Goal: Information Seeking & Learning: Find specific fact

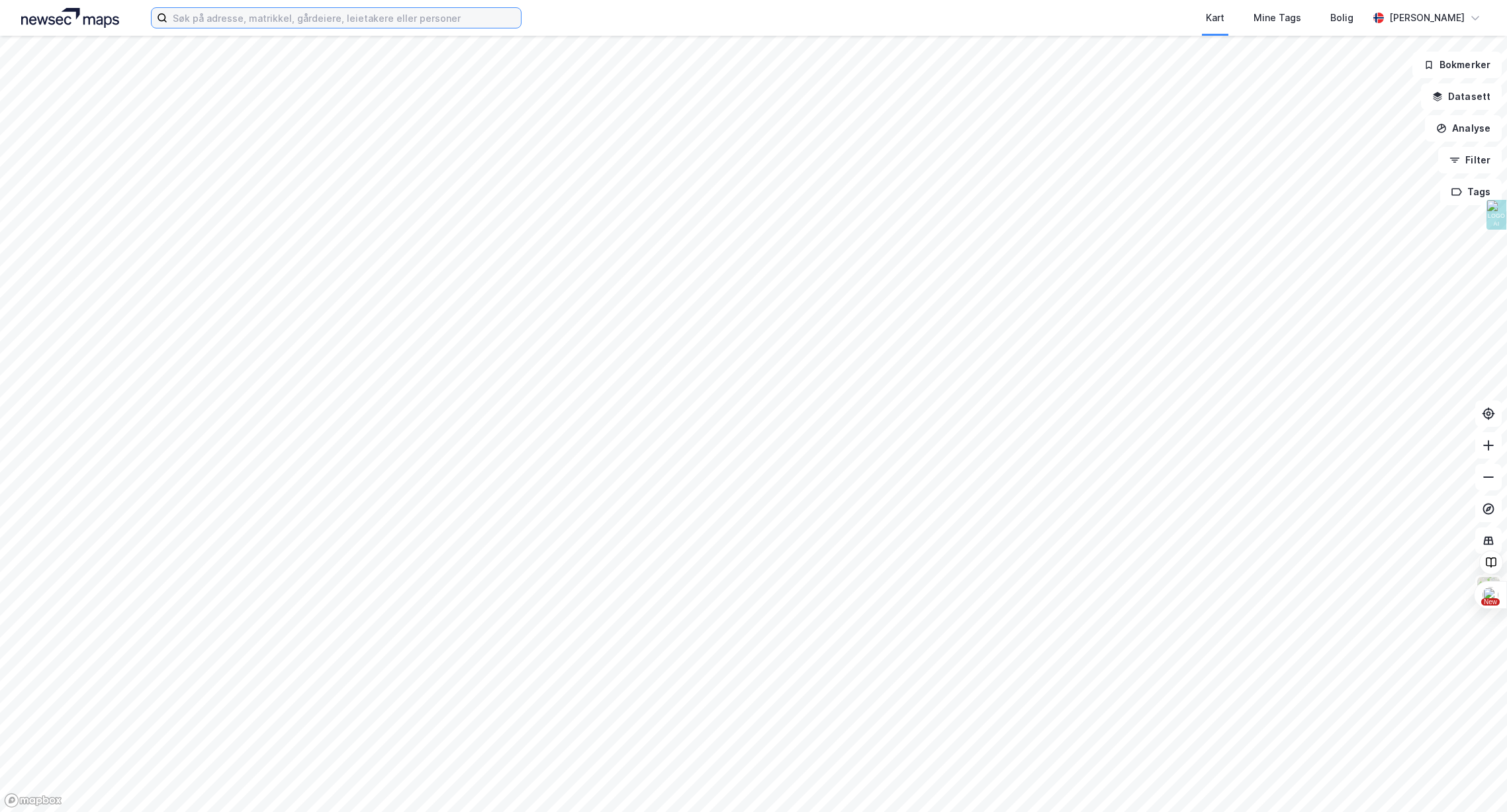
click at [227, 21] on input at bounding box center [344, 17] width 354 height 20
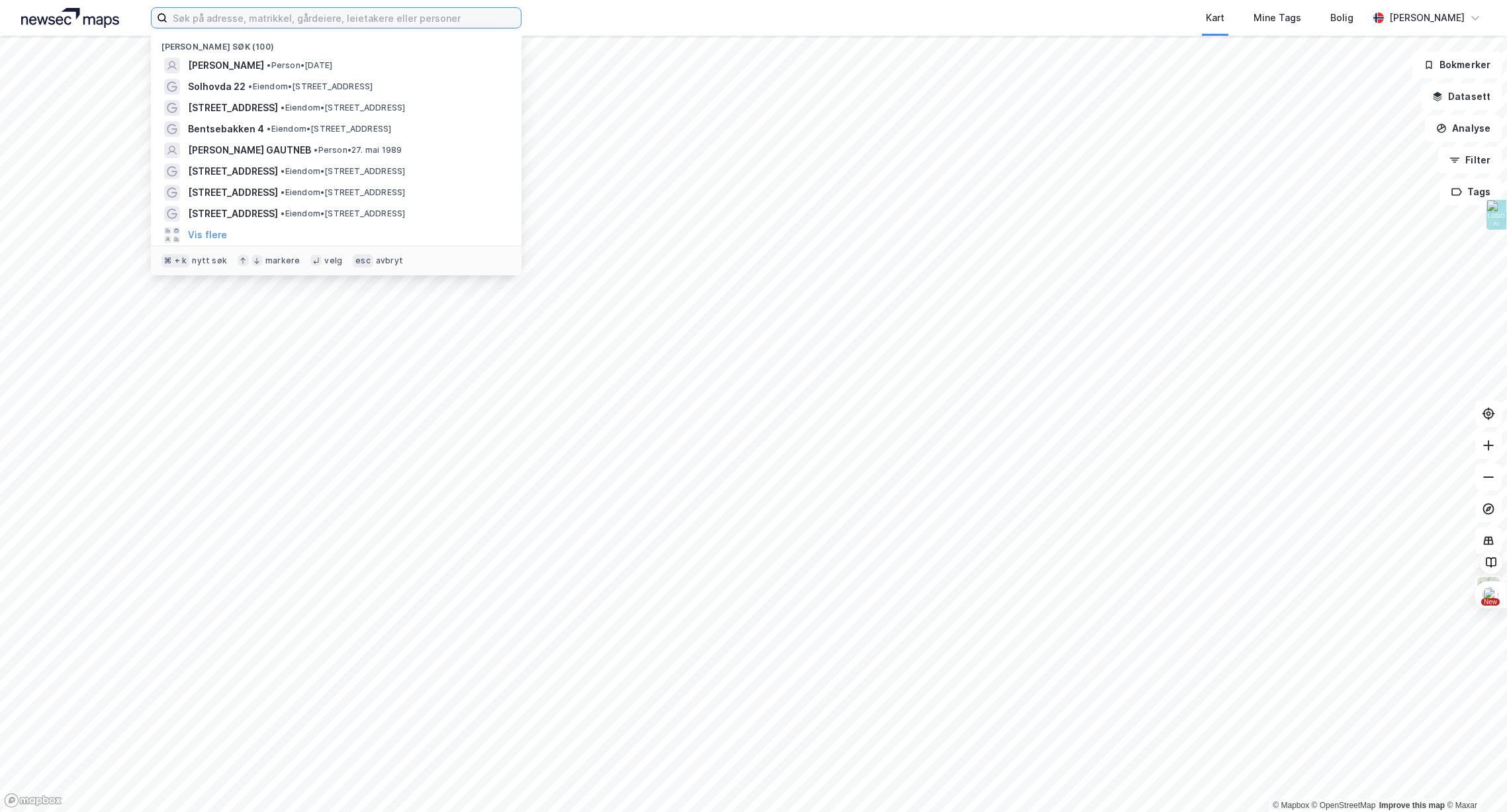
paste input "[PERSON_NAME]"
type input "[PERSON_NAME]"
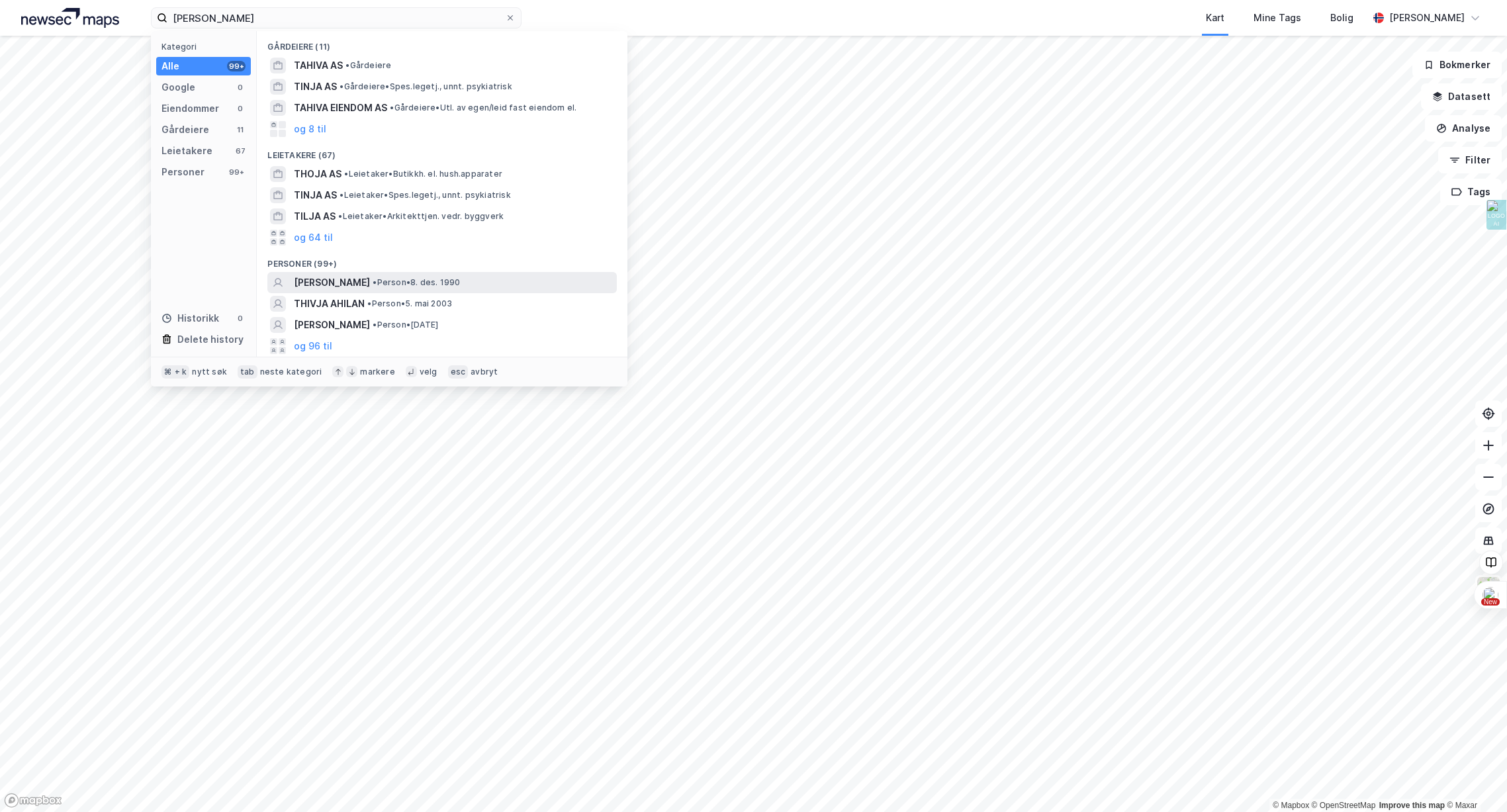
click at [460, 278] on span "• Person • 8. des. 1990" at bounding box center [416, 283] width 87 height 10
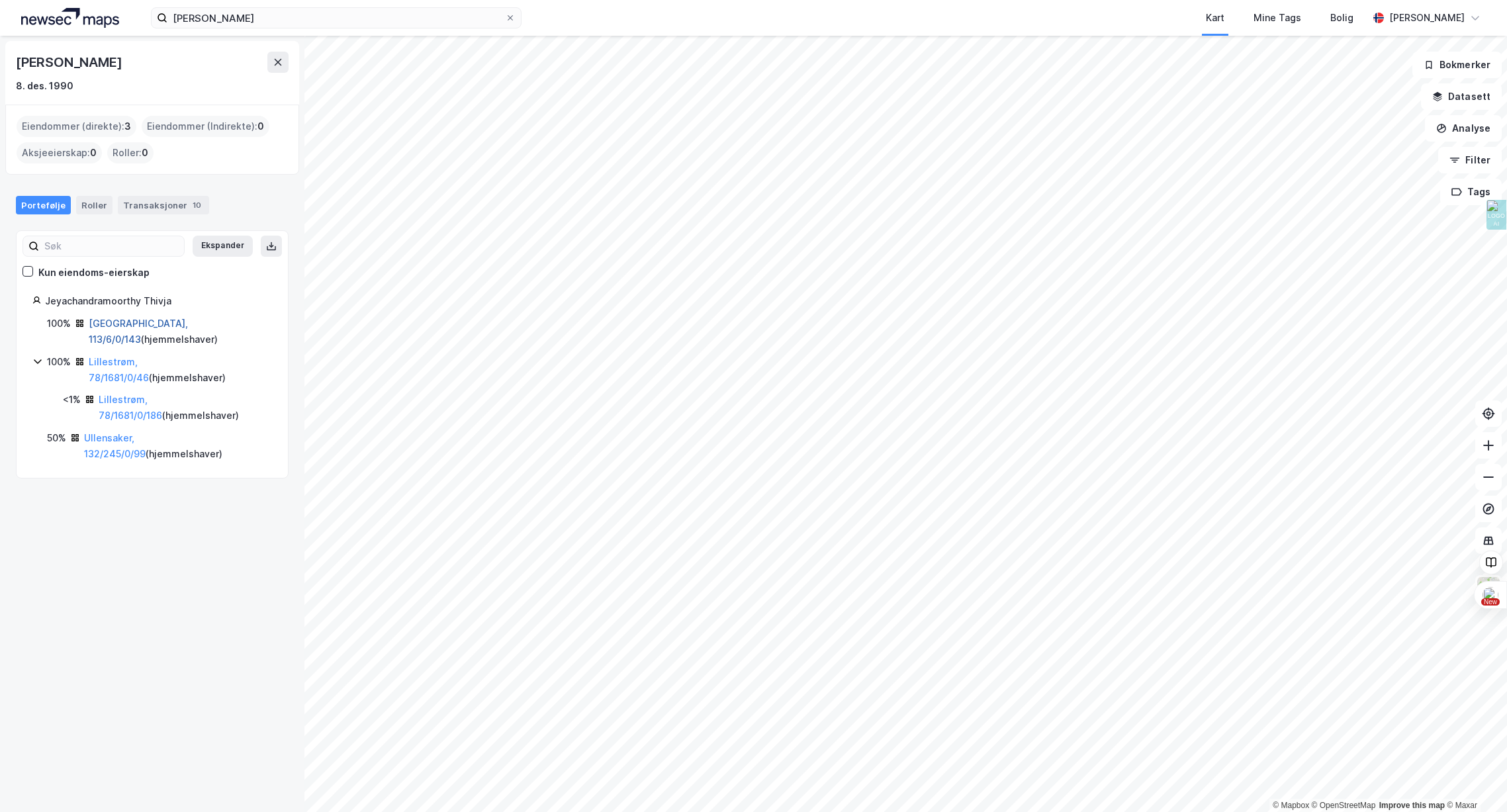
click at [121, 323] on link "[GEOGRAPHIC_DATA], 113/6/0/143" at bounding box center [138, 330] width 99 height 27
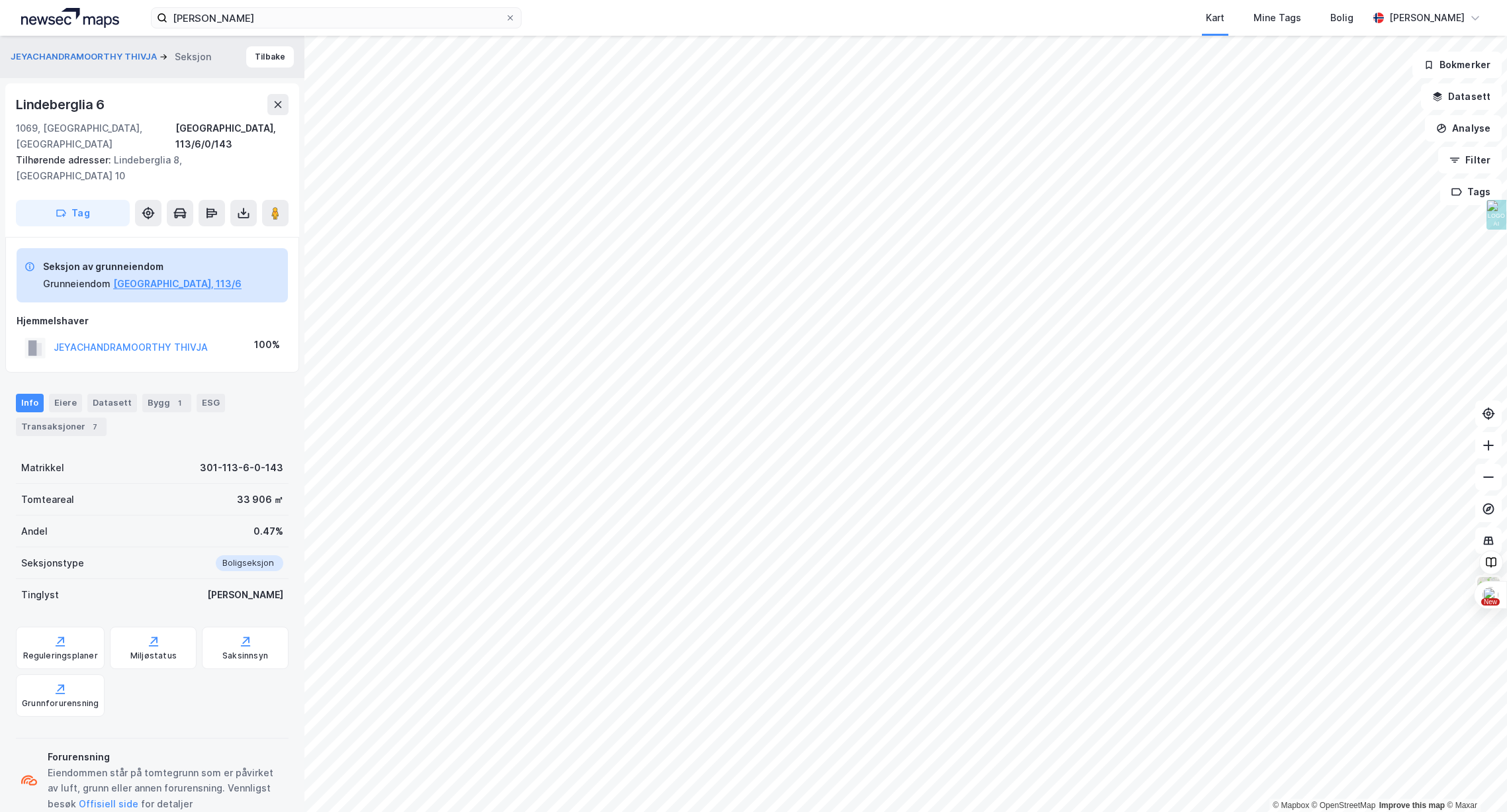
scroll to position [1, 0]
click at [72, 417] on div "Transaksjoner 7" at bounding box center [61, 425] width 91 height 18
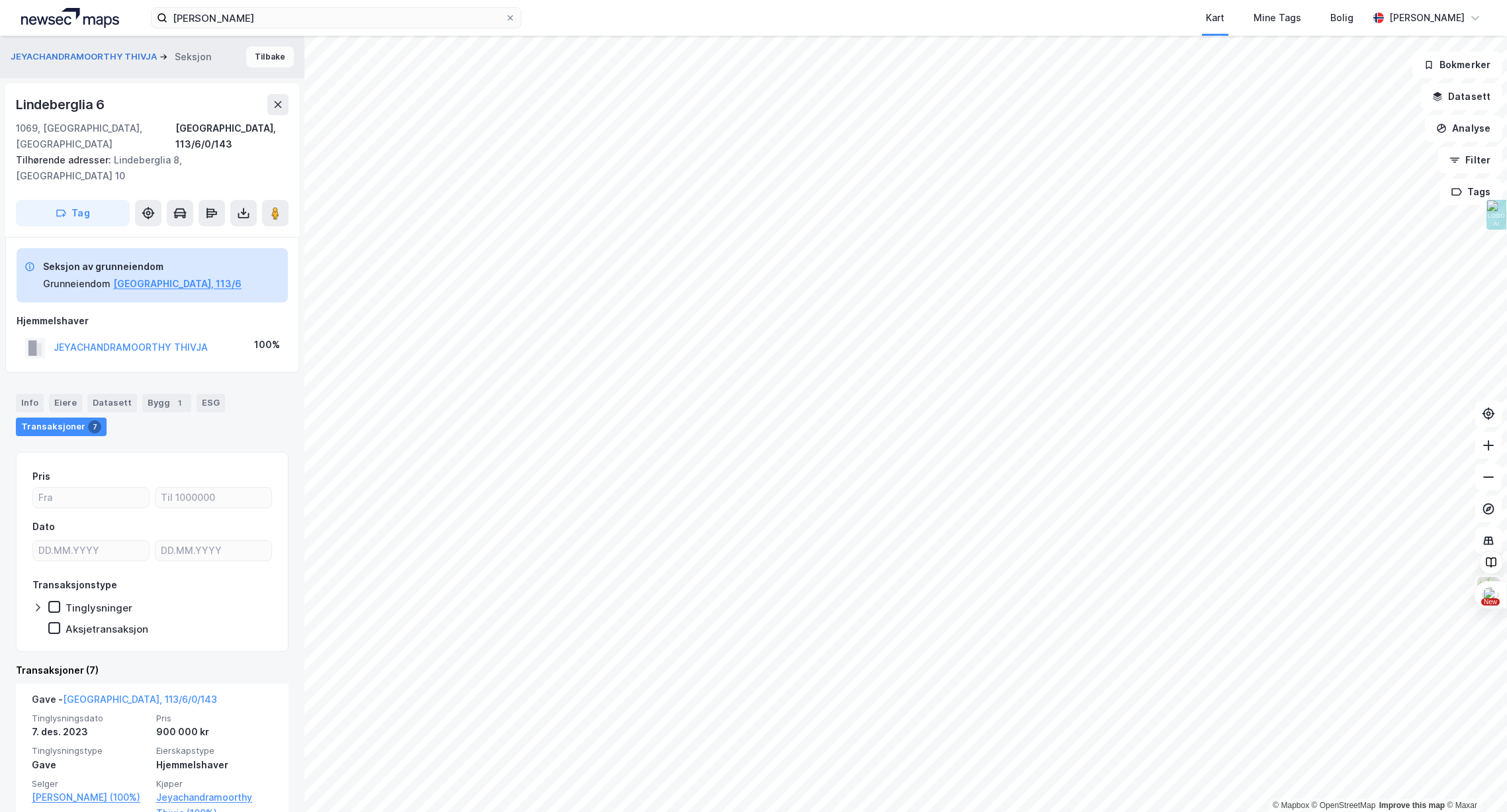
click at [271, 54] on button "Tilbake" at bounding box center [270, 57] width 48 height 21
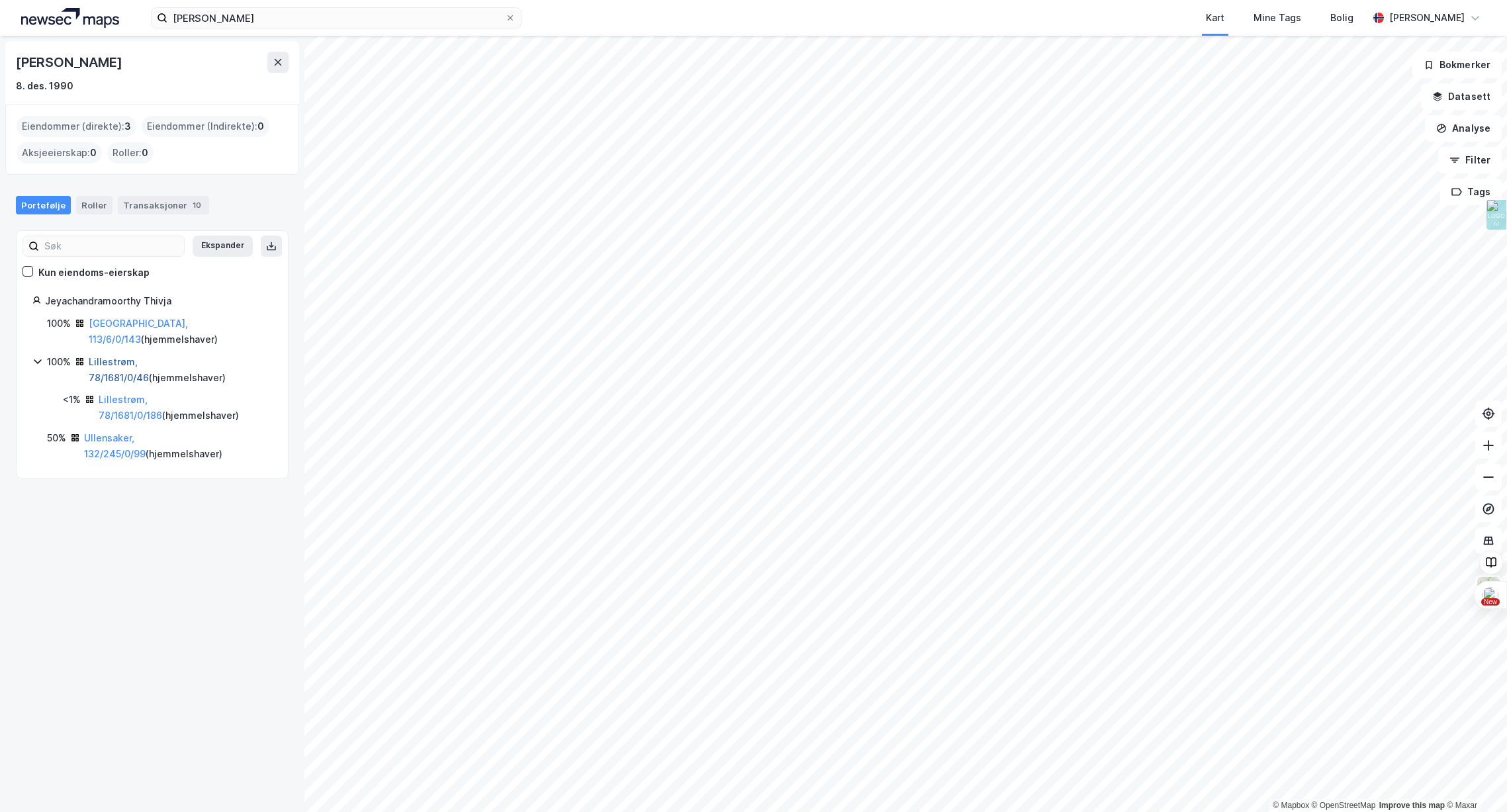
click at [134, 356] on link "Lillestrøm, 78/1681/0/46" at bounding box center [119, 369] width 61 height 27
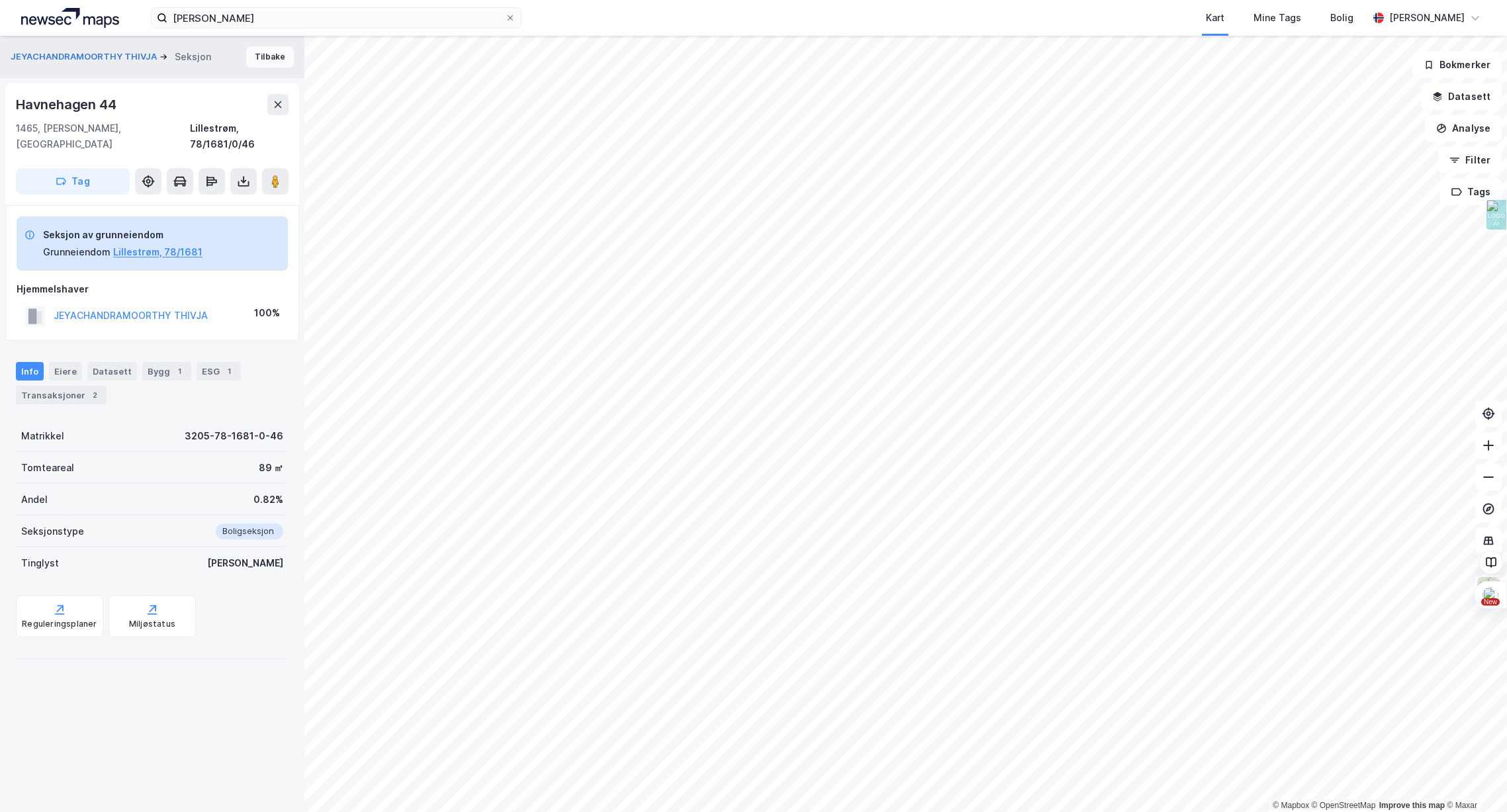
click at [279, 61] on button "Tilbake" at bounding box center [270, 57] width 48 height 21
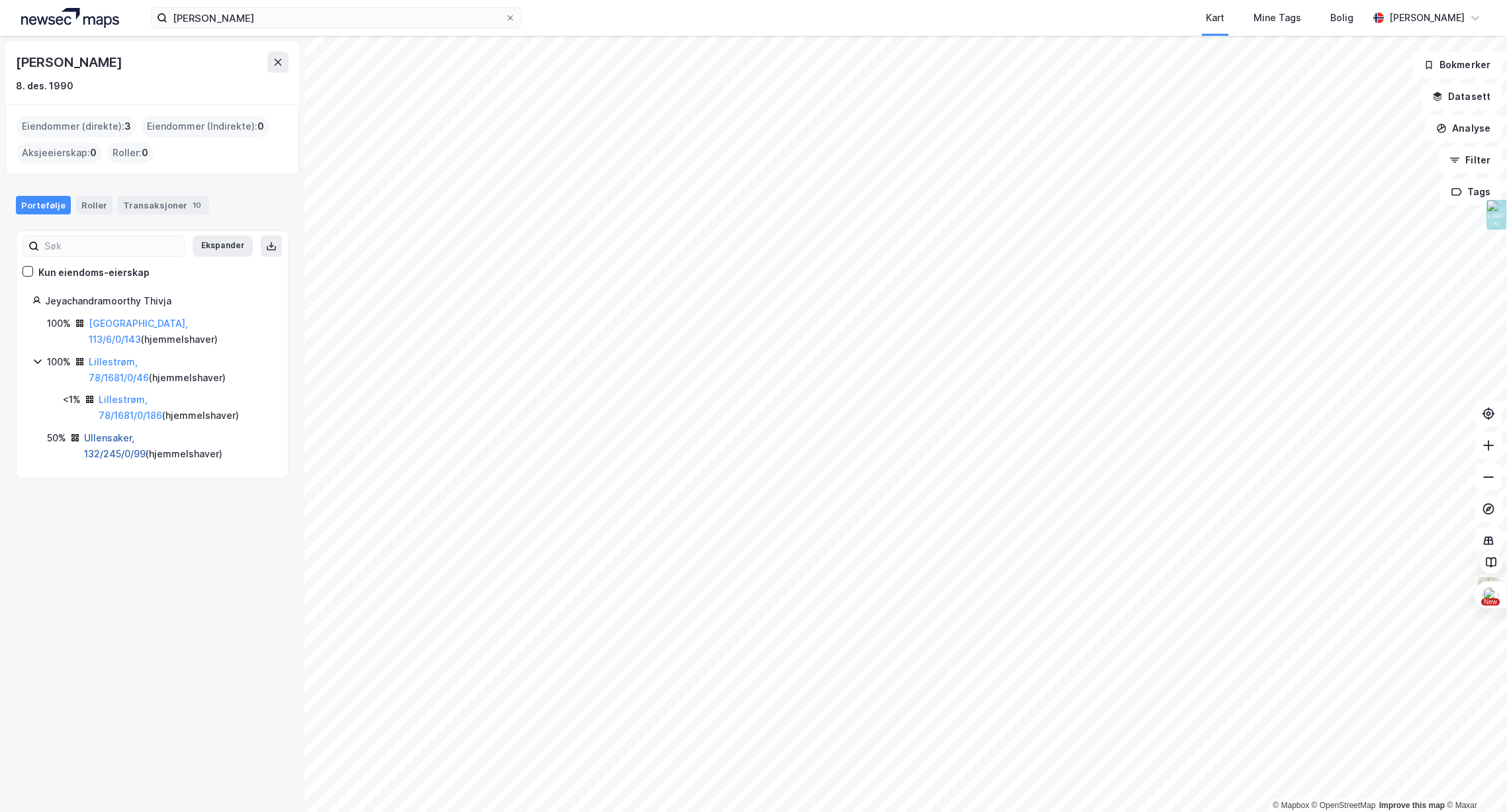
click at [138, 432] on link "Ullensaker, 132/245/0/99" at bounding box center [114, 445] width 61 height 27
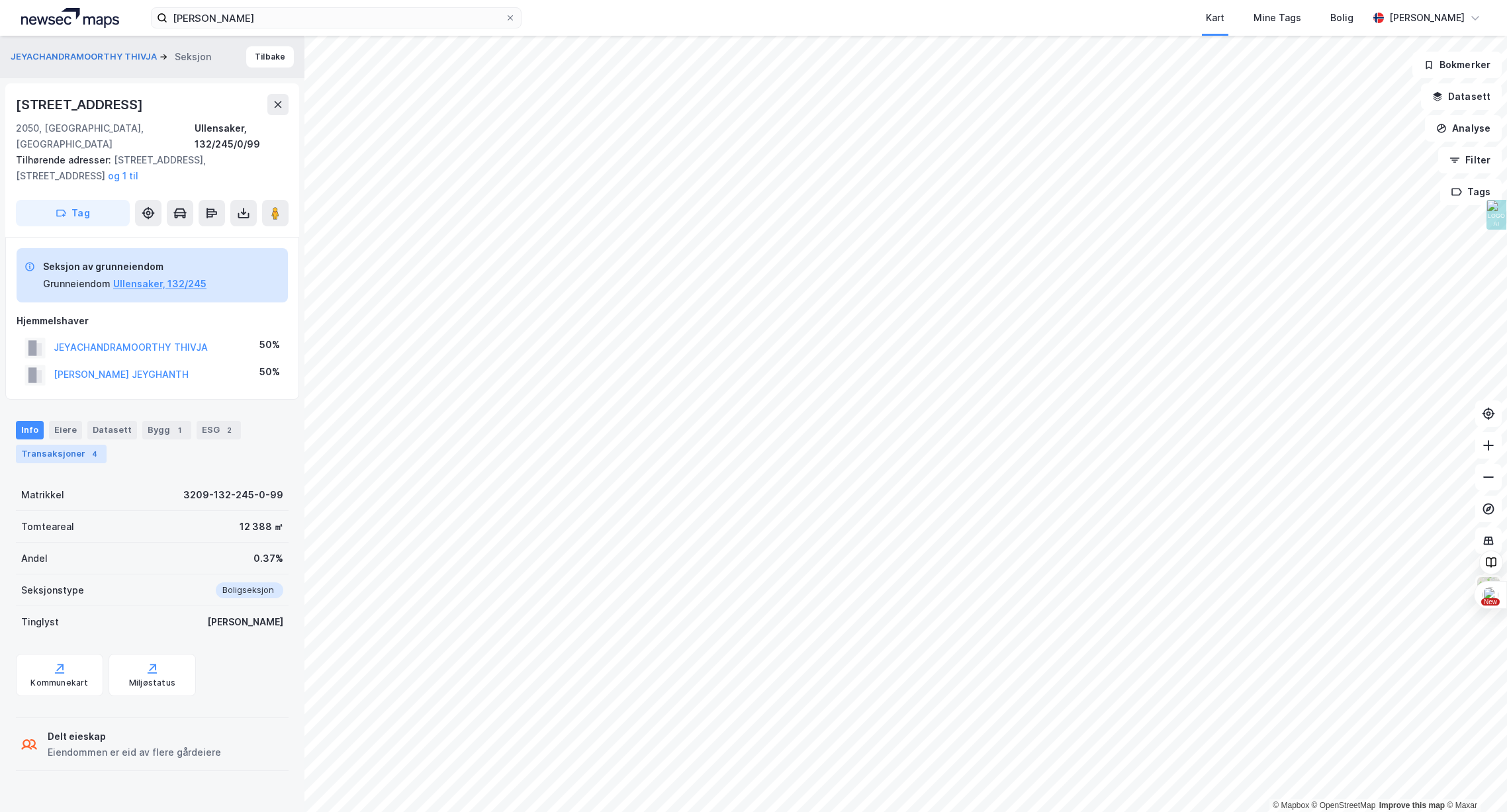
click at [81, 444] on div "Transaksjoner 4" at bounding box center [61, 453] width 91 height 18
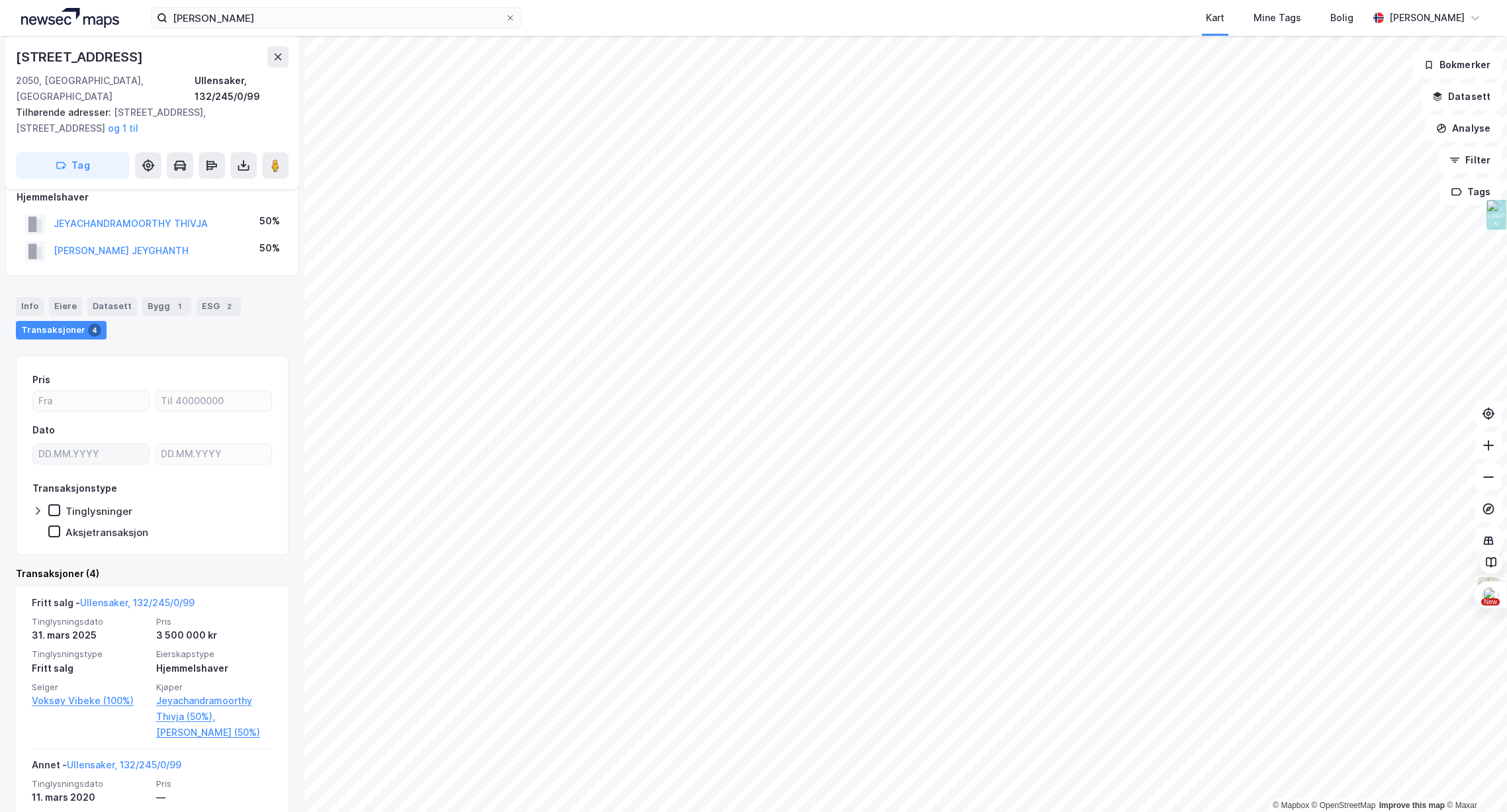
scroll to position [215, 0]
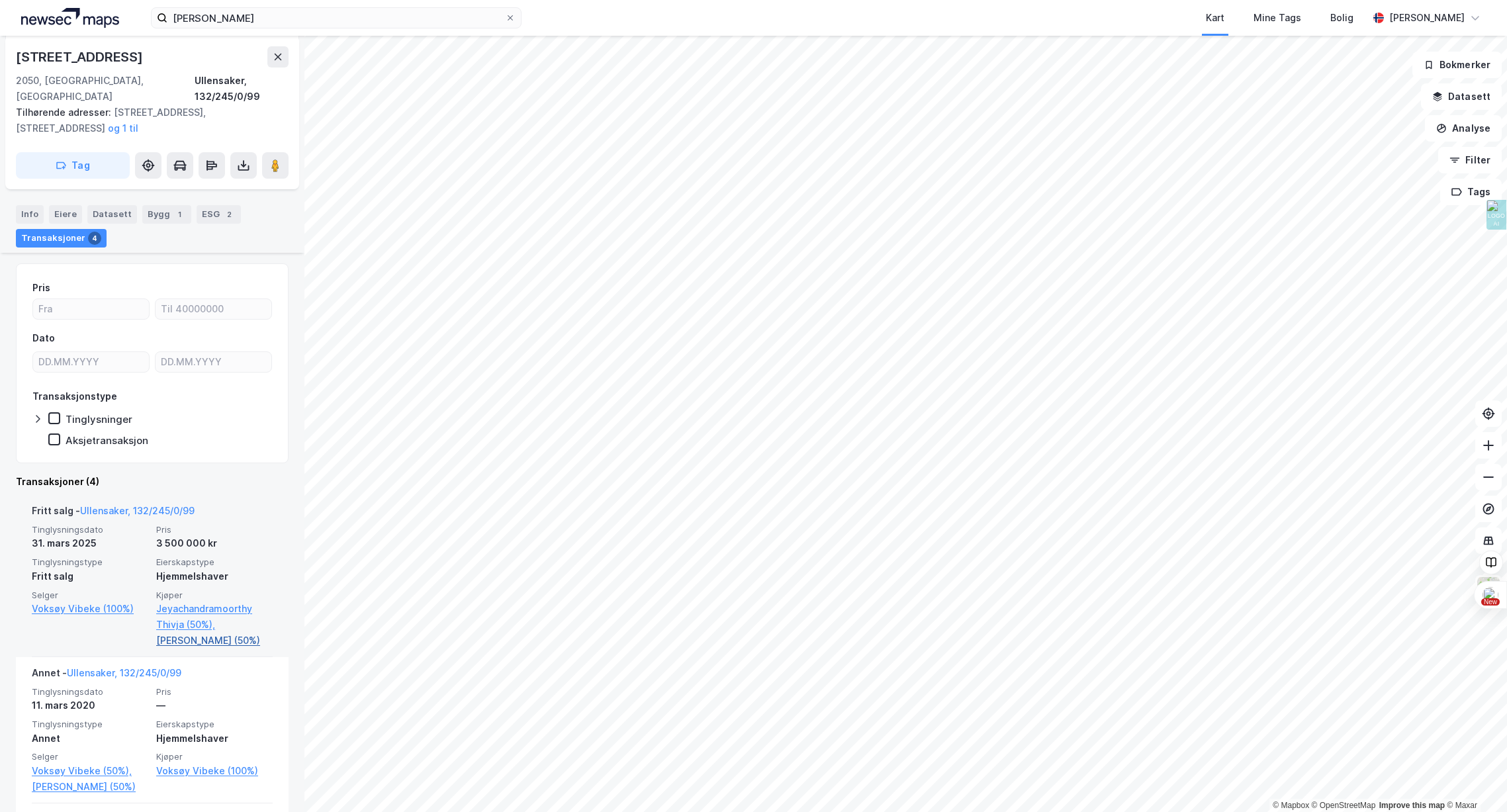
click at [196, 633] on link "[PERSON_NAME] (50%)" at bounding box center [215, 641] width 117 height 16
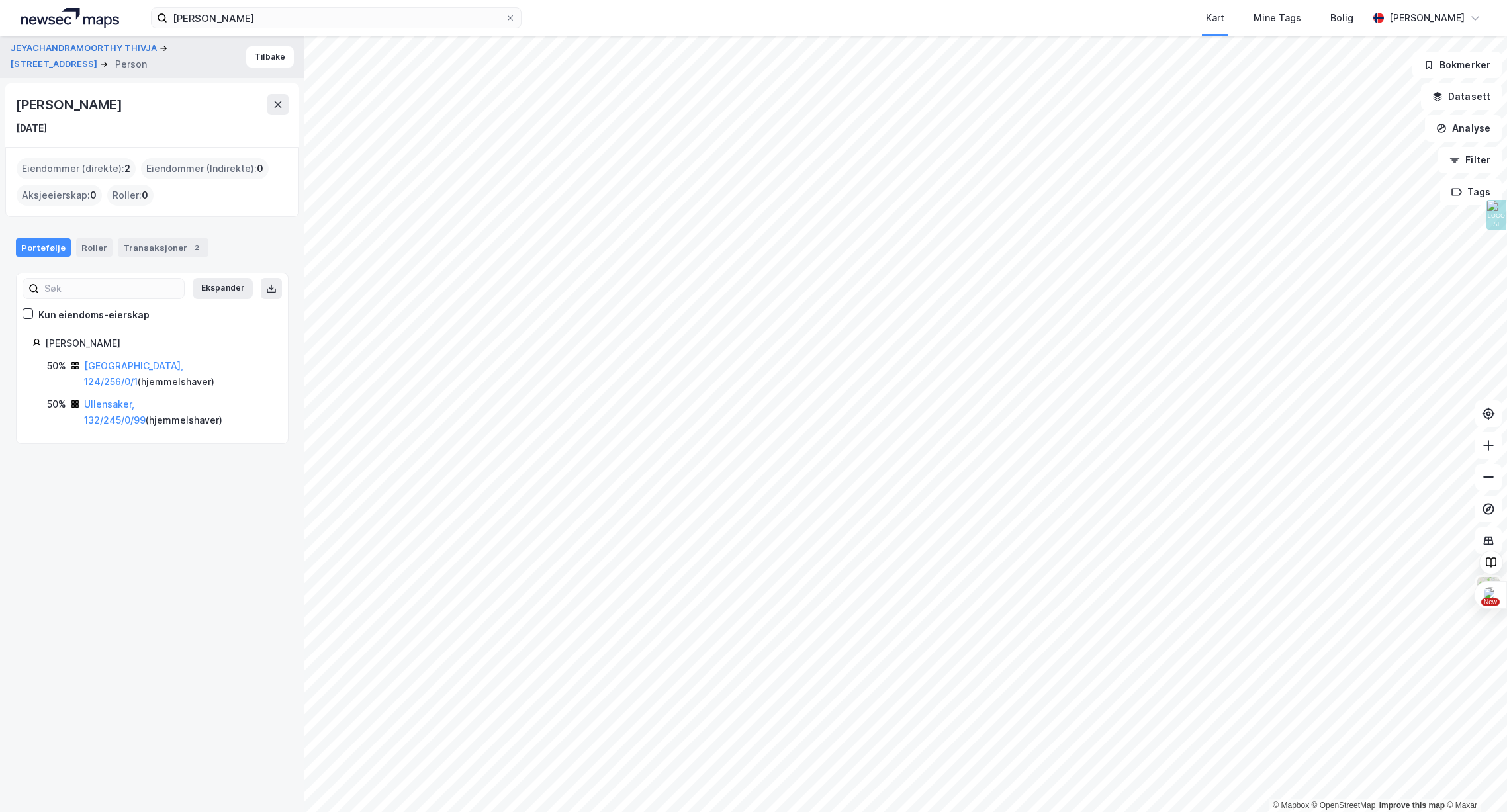
click at [136, 131] on div "[DATE]" at bounding box center [151, 128] width 273 height 16
click at [270, 58] on button "Tilbake" at bounding box center [270, 57] width 48 height 21
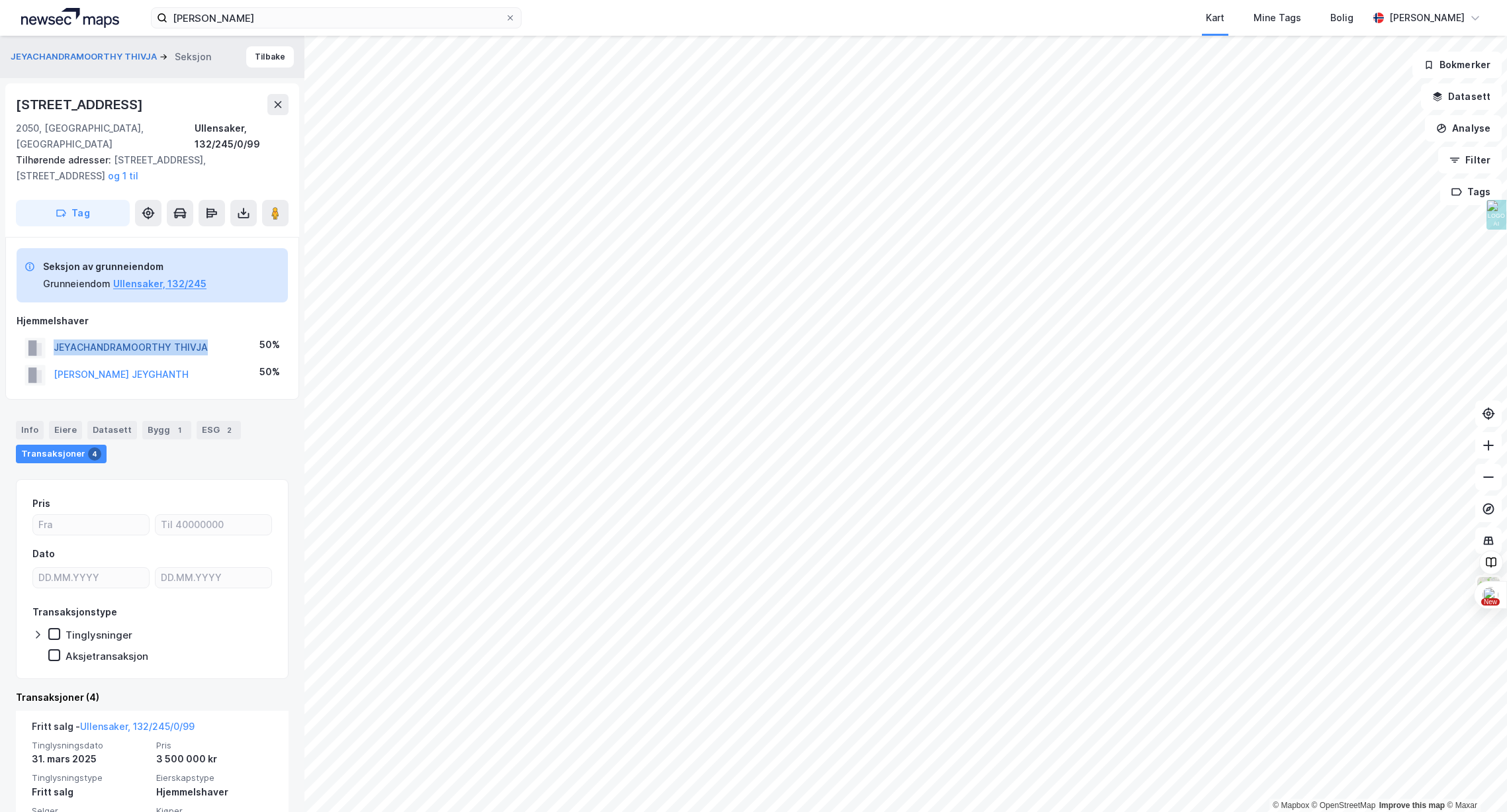
drag, startPoint x: 215, startPoint y: 333, endPoint x: 55, endPoint y: 329, distance: 160.0
click at [55, 334] on div "JEYACHANDRAMOORTHY THIVJA 50%" at bounding box center [152, 347] width 272 height 27
copy button "JEYACHANDRAMOORTHY THIVJA"
